Goal: Check status: Check status

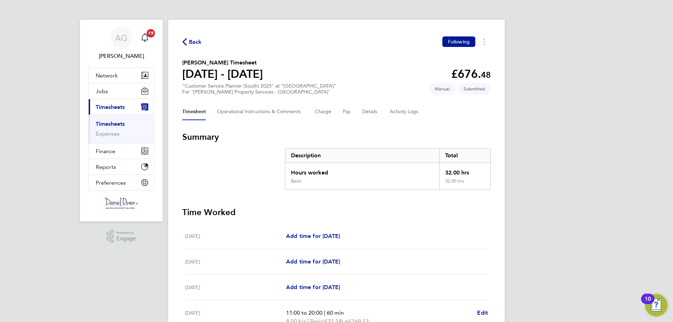
click at [108, 124] on link "Timesheets" at bounding box center [110, 124] width 29 height 7
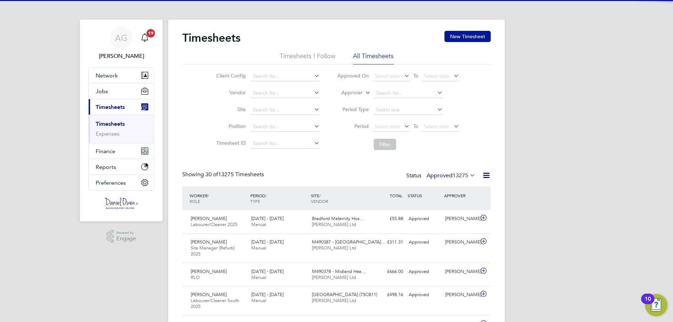
click at [363, 90] on li "Approver" at bounding box center [397, 93] width 139 height 17
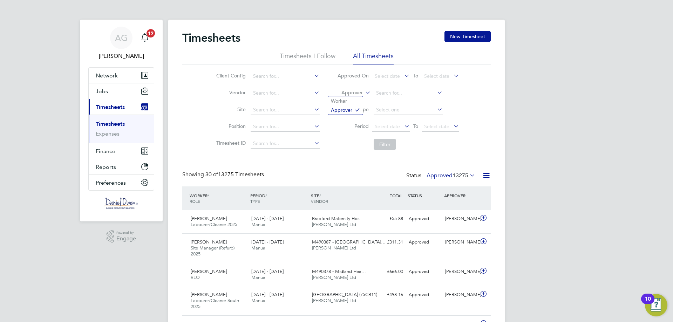
click at [356, 95] on label "Approver" at bounding box center [347, 92] width 32 height 7
click at [351, 103] on li "Worker" at bounding box center [345, 100] width 35 height 9
click at [394, 94] on input at bounding box center [407, 93] width 69 height 10
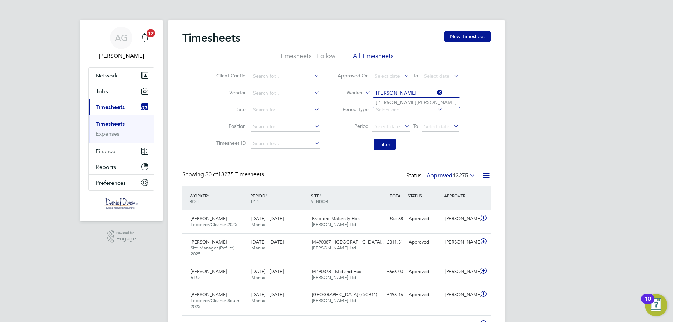
type input "[PERSON_NAME]"
click at [390, 97] on ul "[PERSON_NAME]" at bounding box center [415, 102] width 87 height 10
click at [389, 99] on li "Worker" at bounding box center [397, 93] width 139 height 17
click at [388, 138] on li "Filter" at bounding box center [397, 144] width 139 height 18
click at [393, 94] on input at bounding box center [407, 93] width 69 height 10
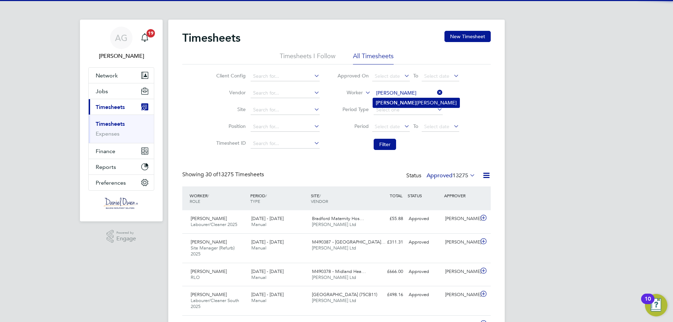
click at [389, 102] on li "[PERSON_NAME]" at bounding box center [416, 102] width 87 height 9
type input "[PERSON_NAME]"
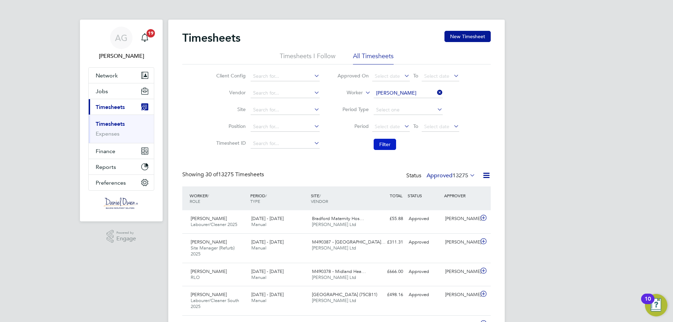
click at [384, 147] on button "Filter" at bounding box center [384, 144] width 22 height 11
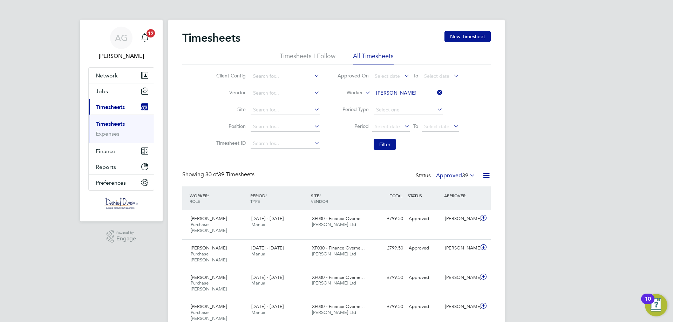
click at [465, 176] on span "39" at bounding box center [465, 175] width 6 height 7
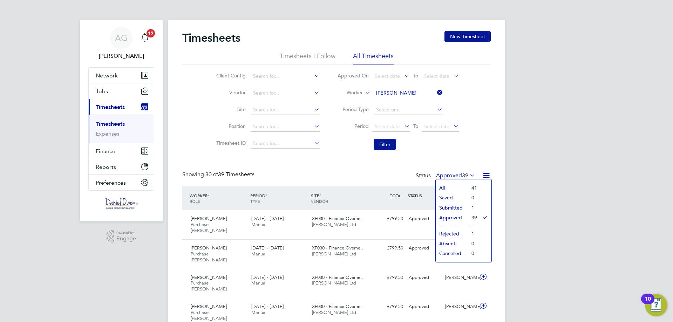
click at [466, 206] on li "Submitted" at bounding box center [451, 208] width 32 height 10
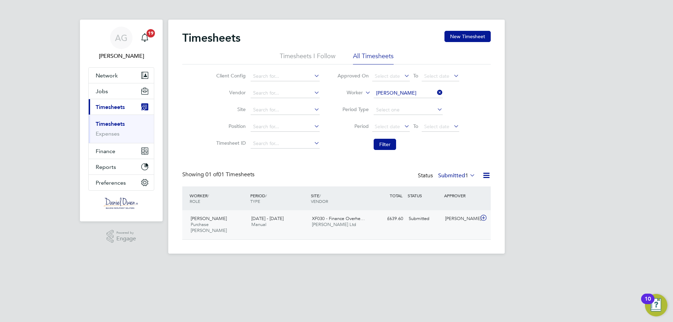
click at [327, 217] on span "XF030 - Finance Overhe…" at bounding box center [338, 218] width 53 height 6
